Goal: Information Seeking & Learning: Check status

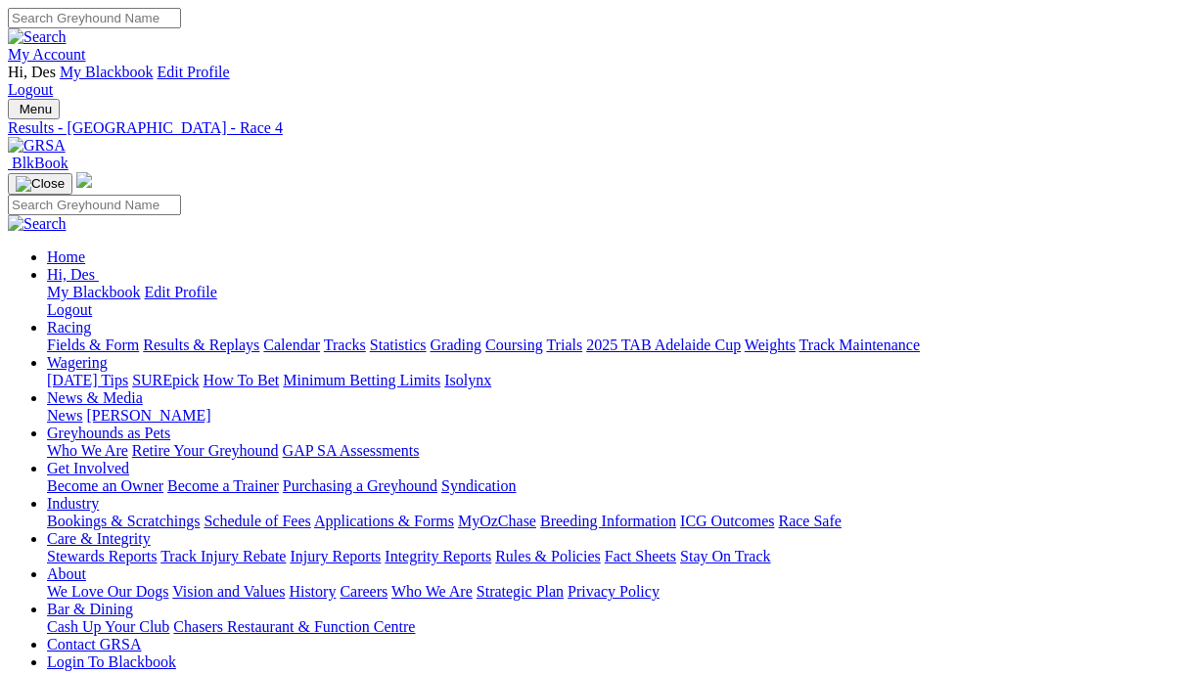
click at [94, 337] on link "Fields & Form" at bounding box center [93, 345] width 92 height 17
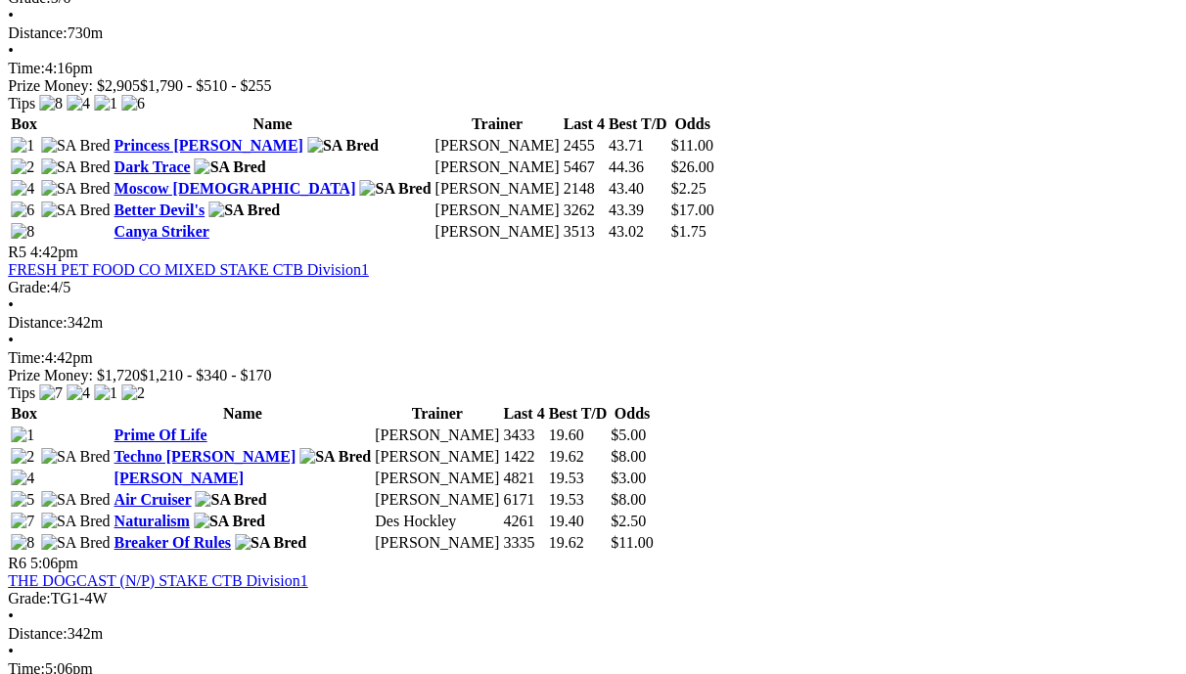
scroll to position [2047, 4]
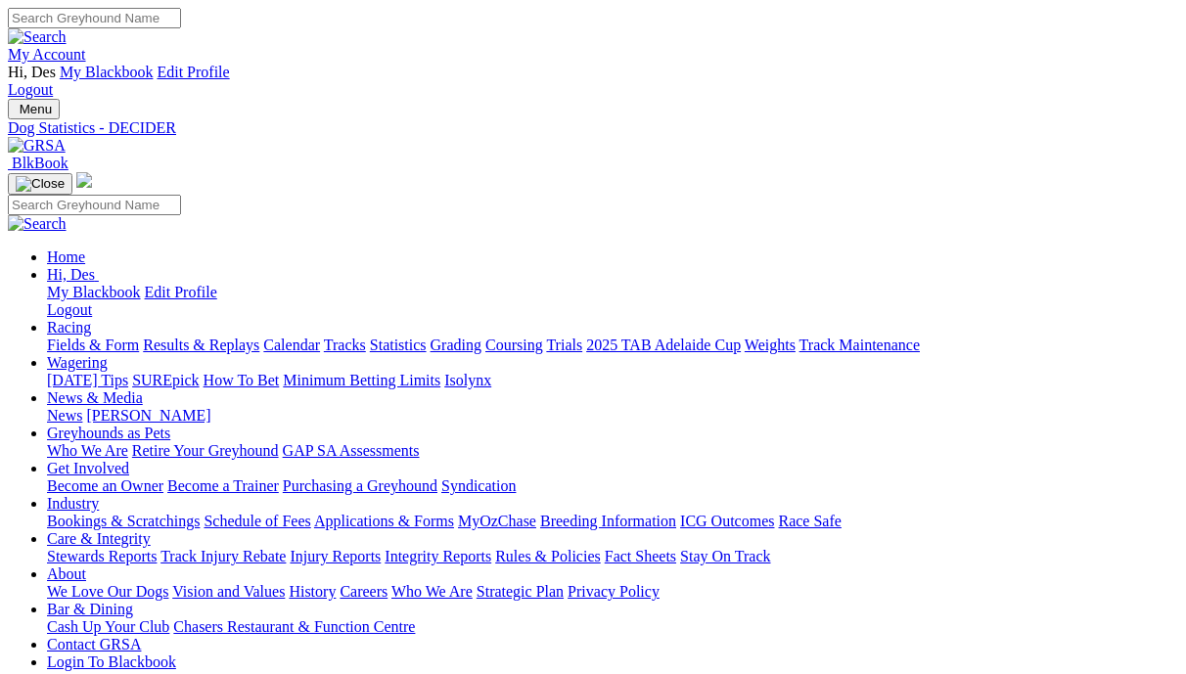
click at [223, 337] on link "Results & Replays" at bounding box center [201, 345] width 116 height 17
